Goal: Find contact information: Obtain details needed to contact an individual or organization

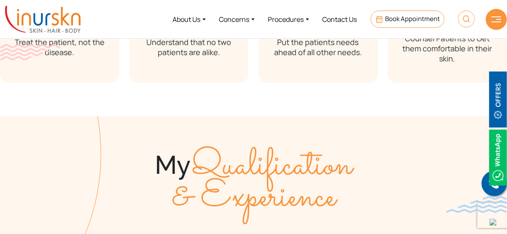
scroll to position [534, 0]
click at [198, 18] on link "About Us" at bounding box center [189, 19] width 46 height 32
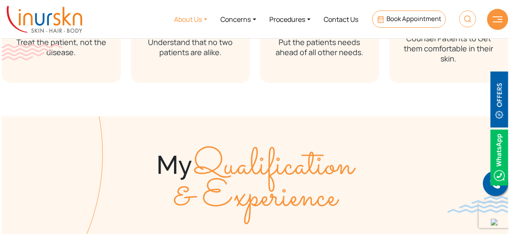
scroll to position [536, 0]
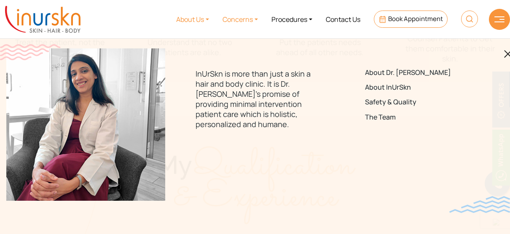
click at [251, 19] on link "Concerns" at bounding box center [240, 19] width 49 height 32
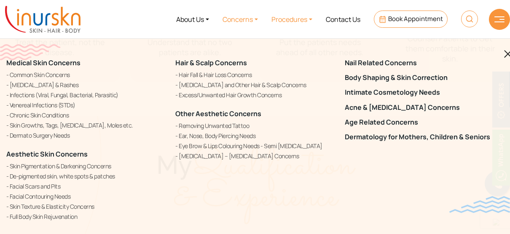
click at [306, 18] on link "Procedures" at bounding box center [292, 19] width 54 height 32
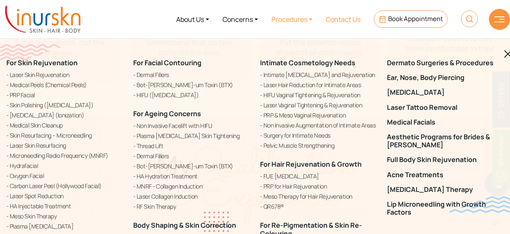
click at [352, 17] on link "Contact Us" at bounding box center [343, 19] width 48 height 32
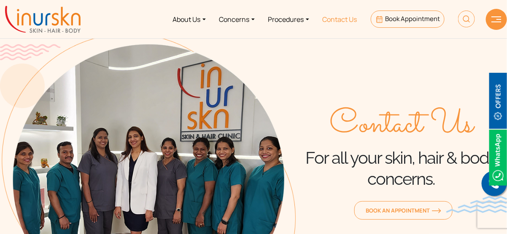
click at [330, 19] on link "Contact Us" at bounding box center [340, 19] width 48 height 32
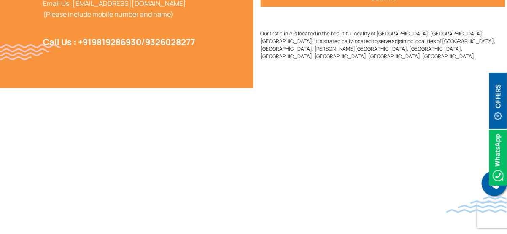
scroll to position [590, 0]
